Goal: Find specific page/section: Find specific page/section

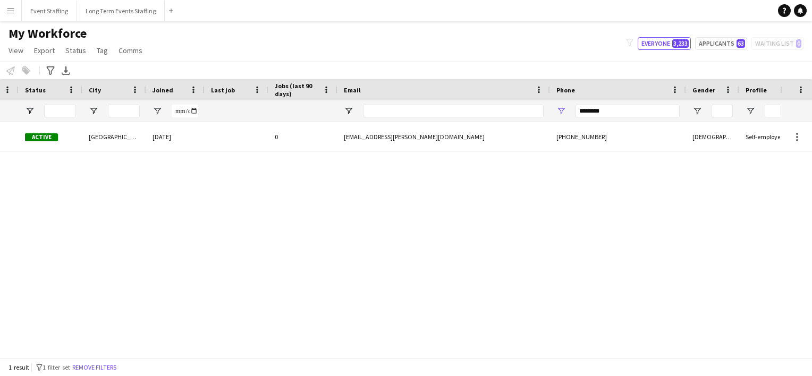
drag, startPoint x: 604, startPoint y: 113, endPoint x: 508, endPoint y: 91, distance: 98.6
click at [508, 91] on div "Workforce Details Rating Status City" at bounding box center [369, 100] width 1306 height 43
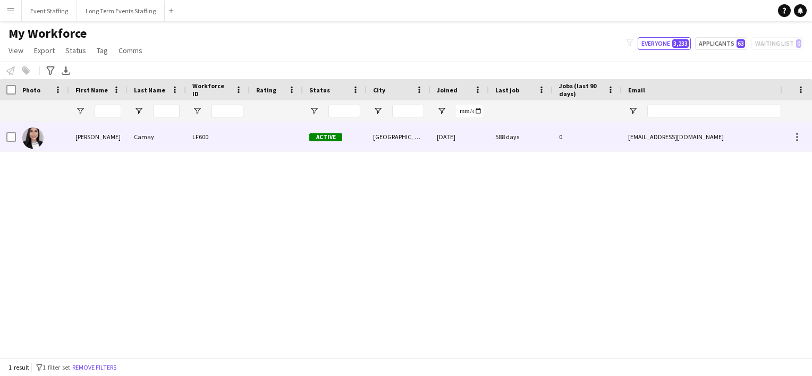
type input "********"
click at [23, 127] on div at bounding box center [32, 138] width 21 height 30
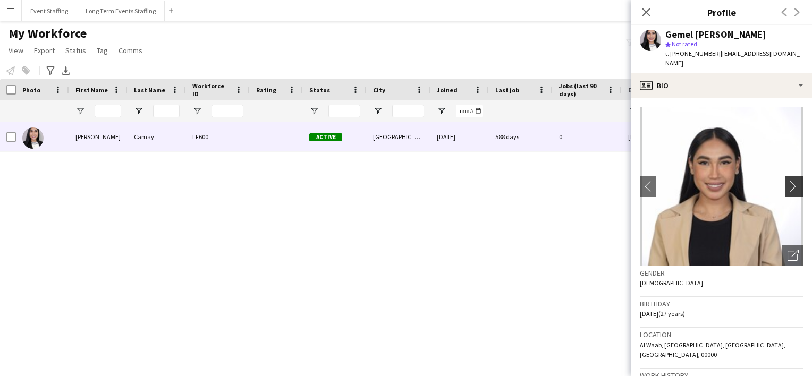
click at [788, 181] on app-icon "chevron-right" at bounding box center [796, 186] width 16 height 11
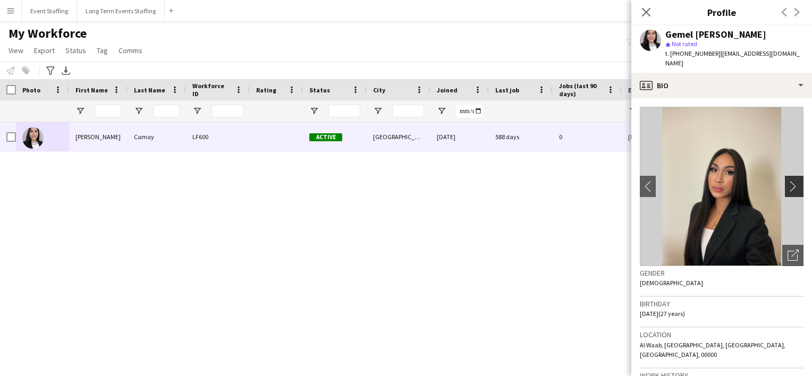
click at [788, 181] on app-icon "chevron-right" at bounding box center [796, 186] width 16 height 11
